Goal: Information Seeking & Learning: Learn about a topic

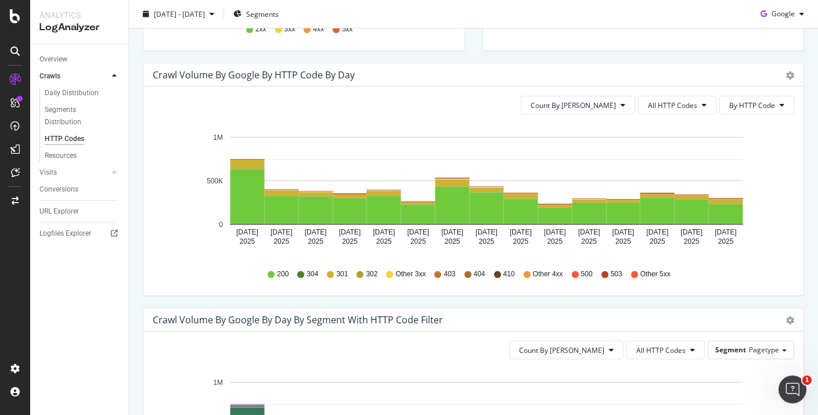
scroll to position [370, 0]
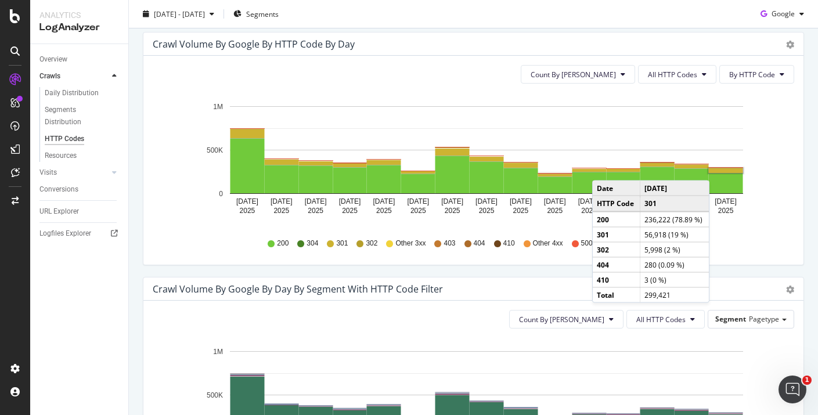
click at [721, 169] on rect "A chart." at bounding box center [726, 170] width 34 height 5
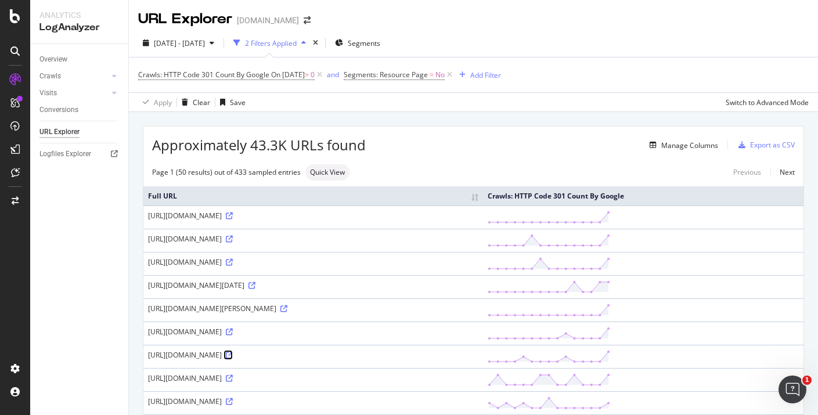
click at [233, 358] on icon at bounding box center [229, 355] width 7 height 7
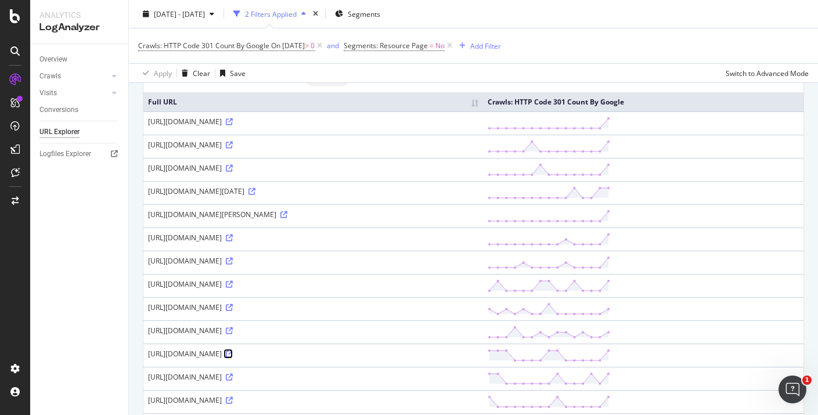
click at [233, 354] on icon at bounding box center [229, 353] width 7 height 7
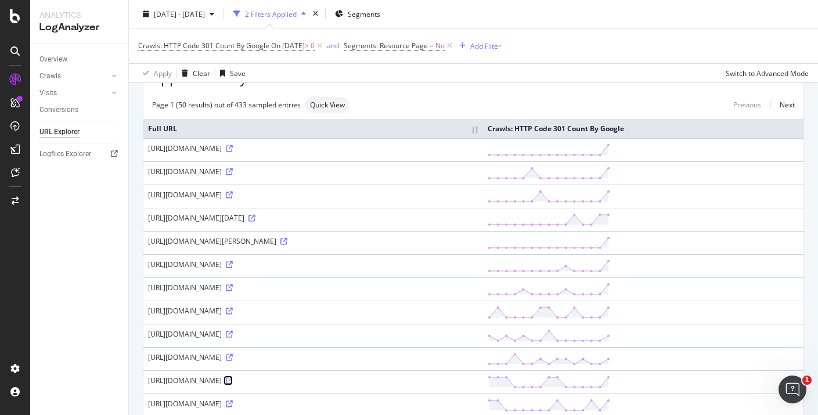
scroll to position [0, 0]
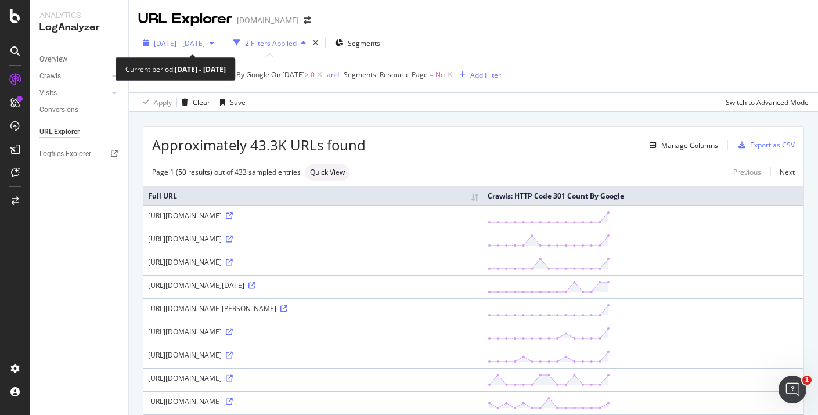
click at [205, 47] on span "[DATE] - [DATE]" at bounding box center [179, 43] width 51 height 10
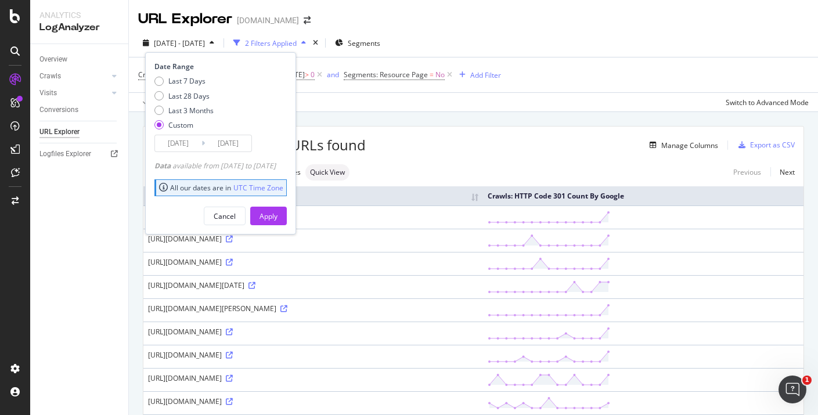
click at [219, 144] on input "[DATE]" at bounding box center [228, 143] width 46 height 16
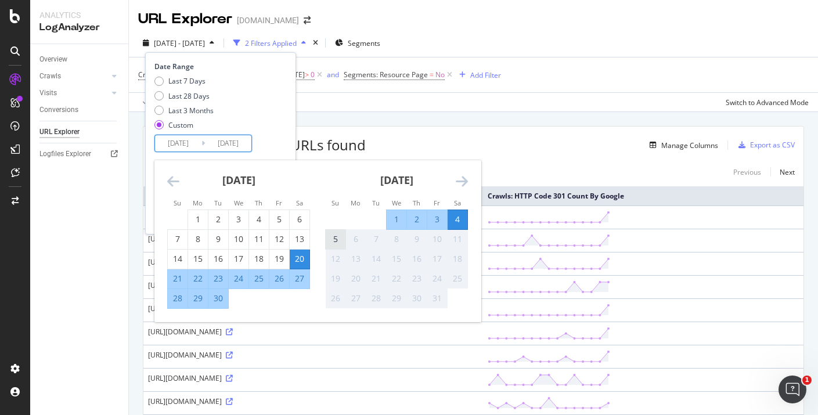
click at [331, 242] on div "5" at bounding box center [336, 239] width 20 height 12
type input "[DATE]"
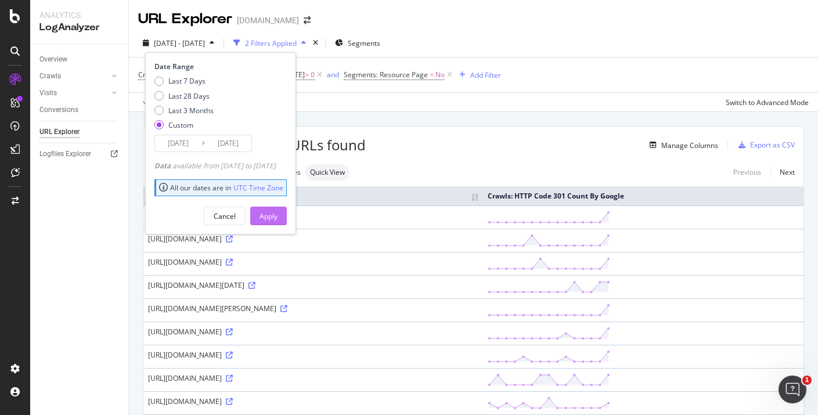
click at [277, 208] on div "Apply" at bounding box center [268, 215] width 18 height 17
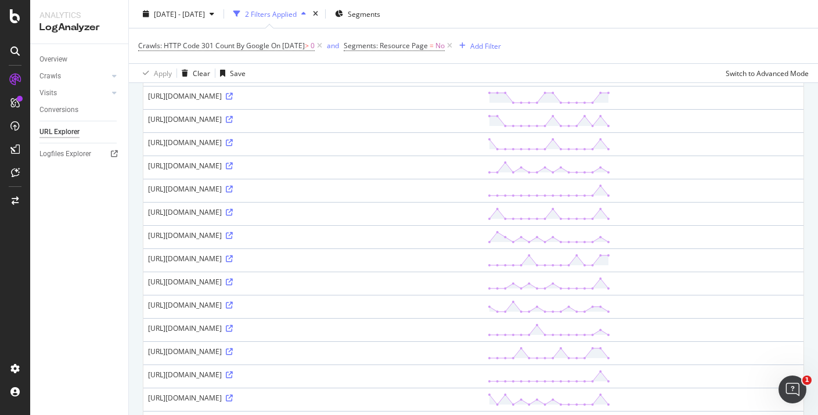
scroll to position [404, 0]
